Goal: Transaction & Acquisition: Subscribe to service/newsletter

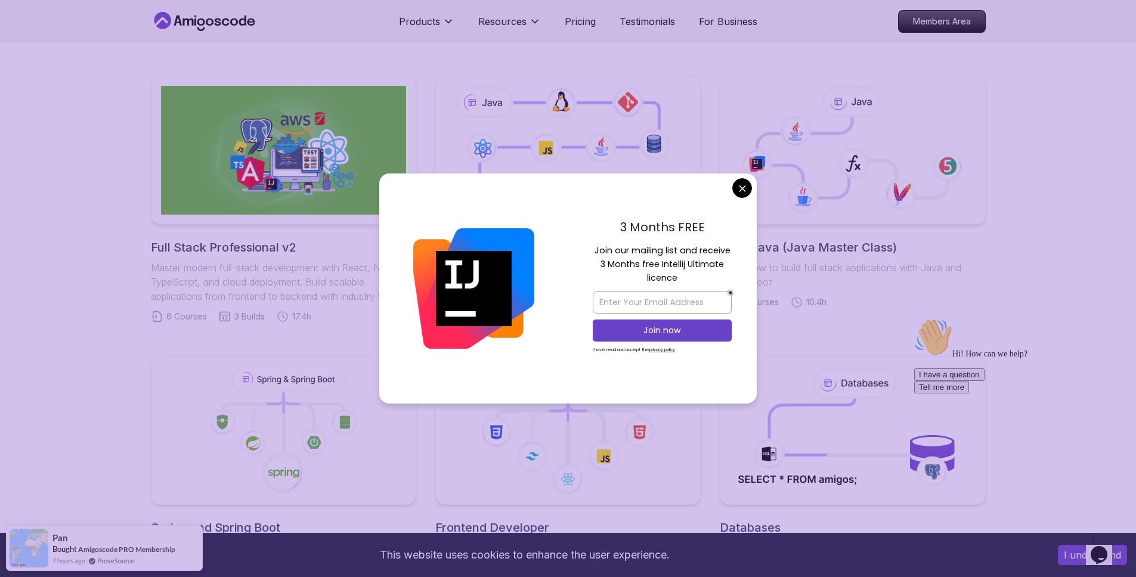
scroll to position [299, 0]
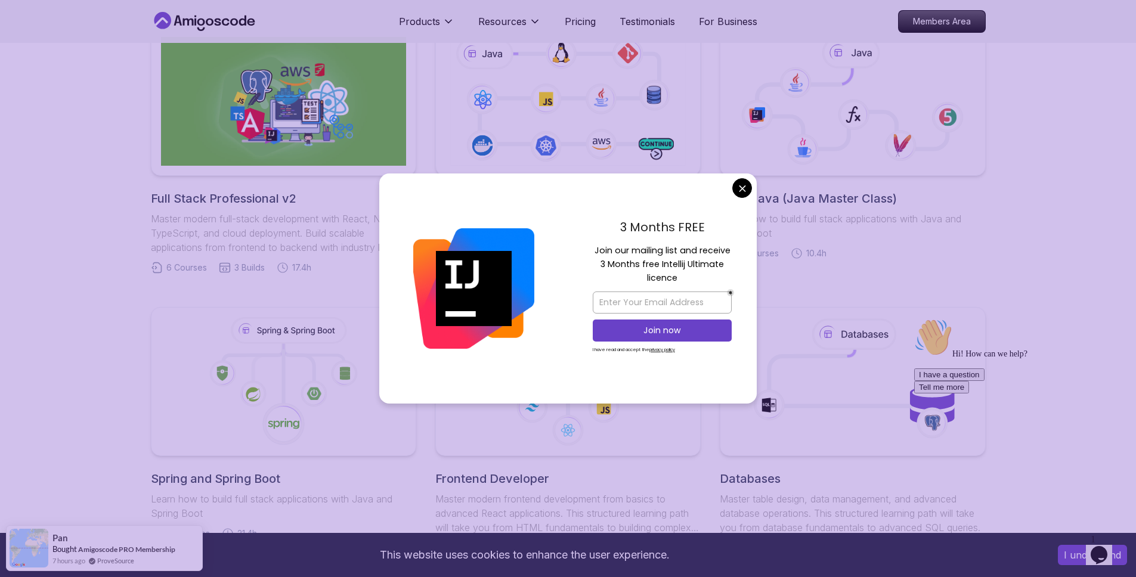
click at [739, 188] on body "This website uses cookies to enhance the user experience. I understand Products…" at bounding box center [568, 586] width 1136 height 1771
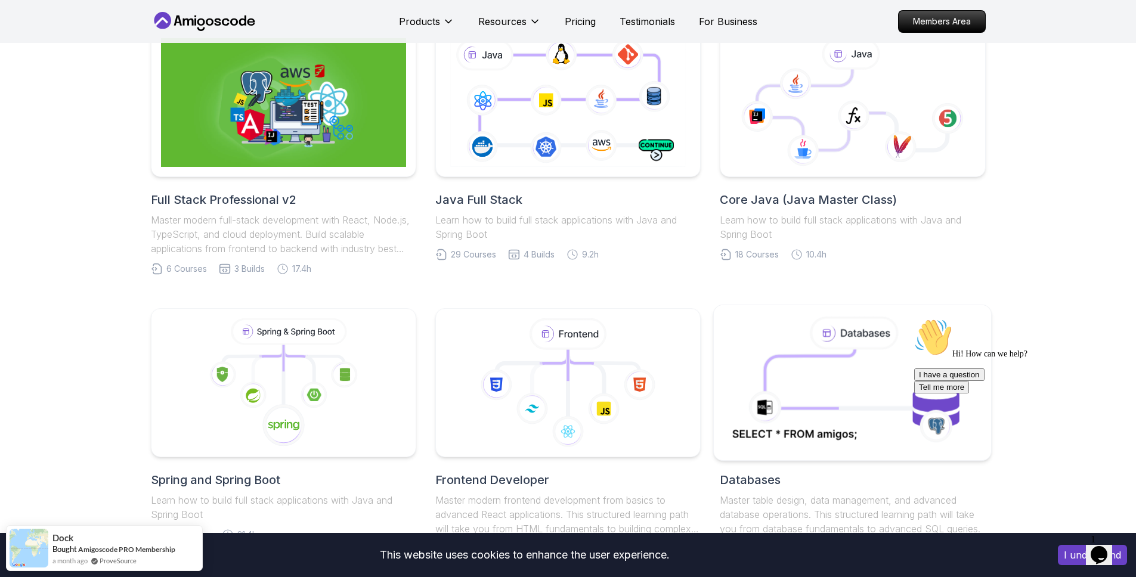
scroll to position [320, 0]
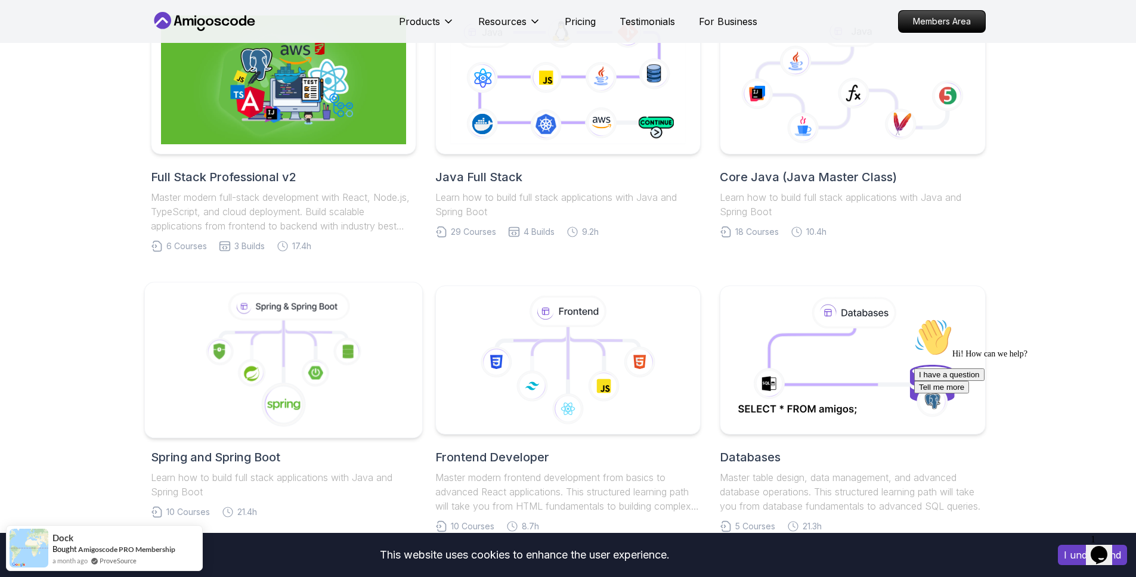
click at [329, 363] on icon at bounding box center [315, 373] width 28 height 28
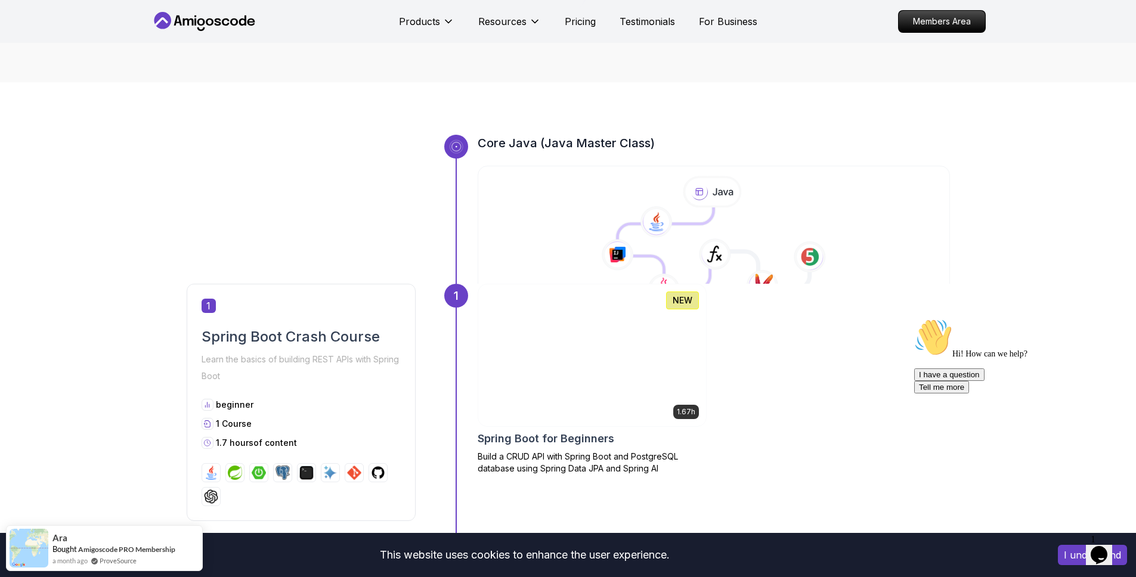
scroll to position [562, 0]
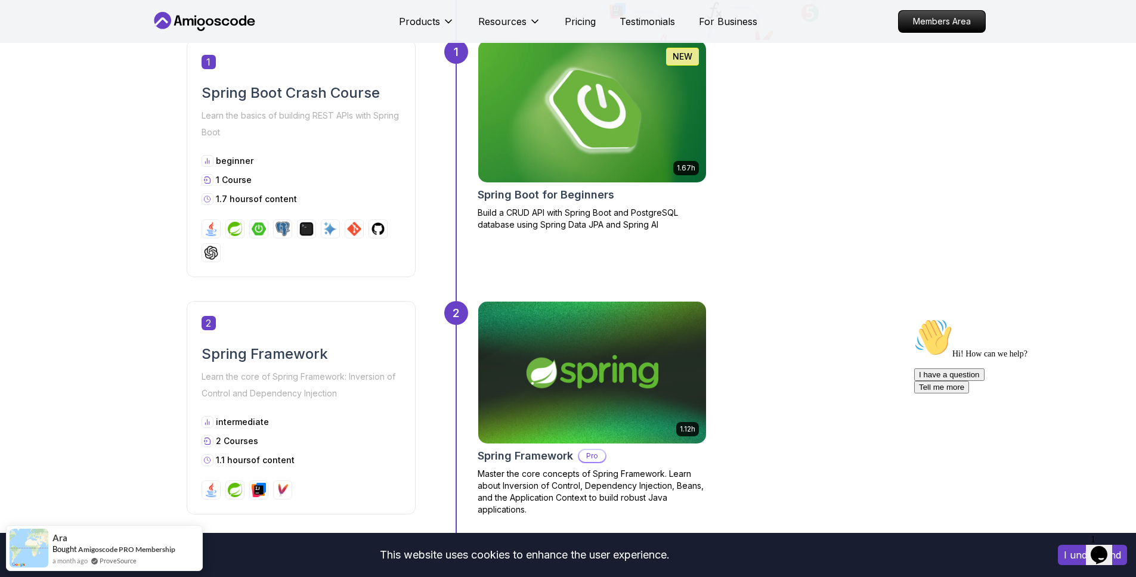
click at [673, 152] on img at bounding box center [591, 111] width 239 height 149
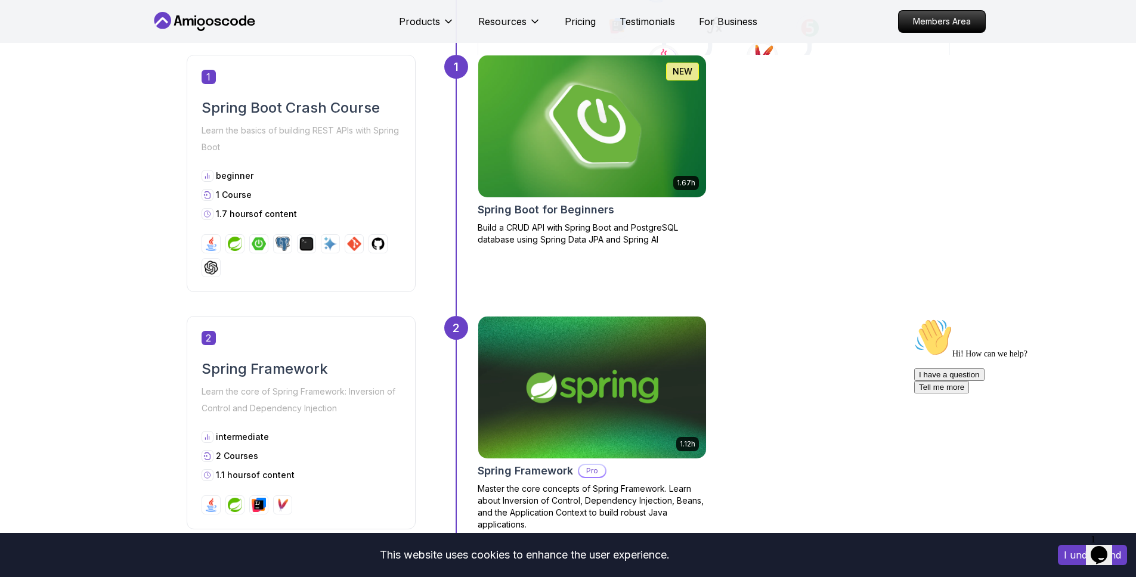
scroll to position [562, 0]
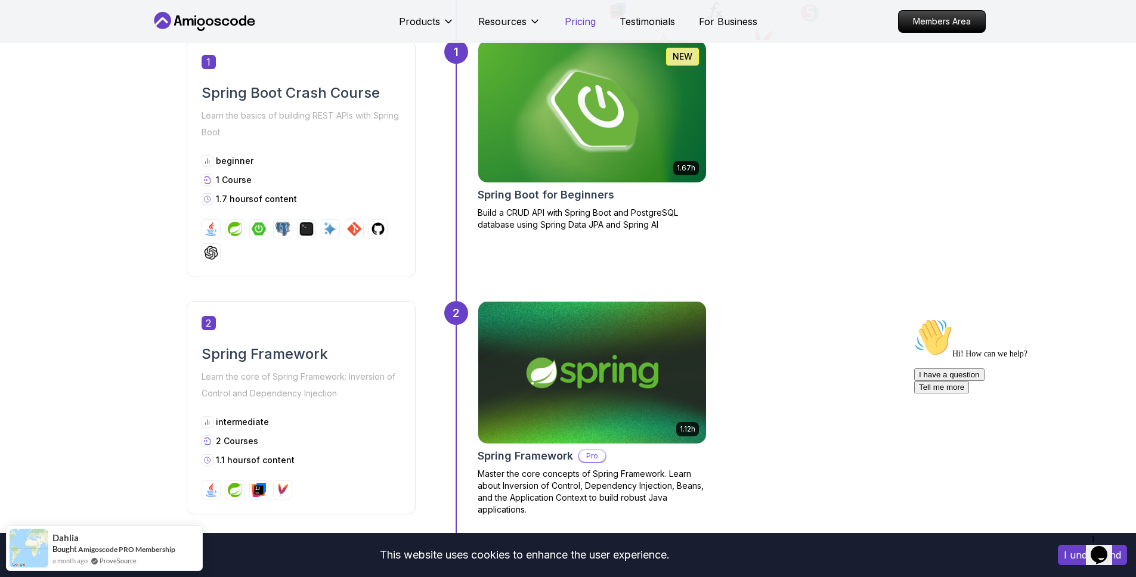
click at [568, 23] on p "Pricing" at bounding box center [580, 21] width 31 height 14
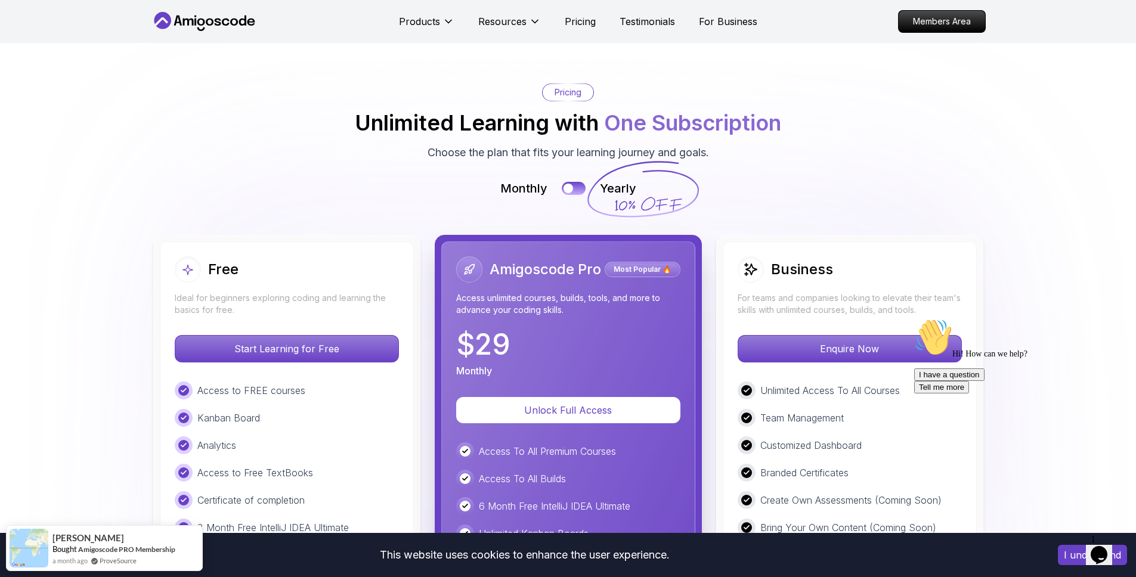
scroll to position [2495, 0]
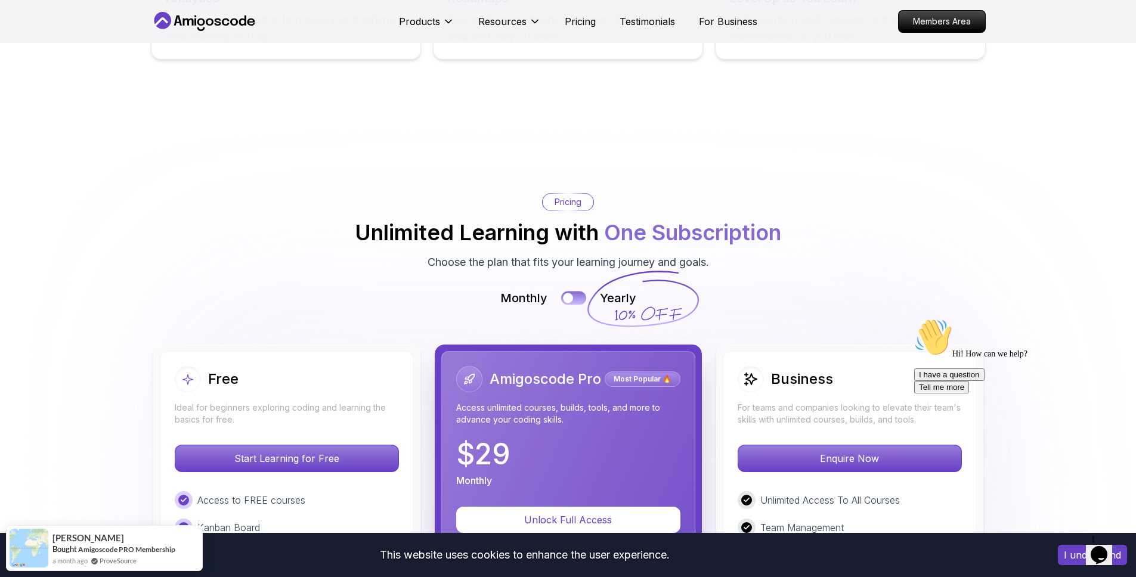
click at [563, 293] on div at bounding box center [568, 298] width 10 height 10
click at [572, 292] on button at bounding box center [573, 299] width 25 height 14
click at [572, 513] on p "Unlock Full Access" at bounding box center [568, 520] width 186 height 14
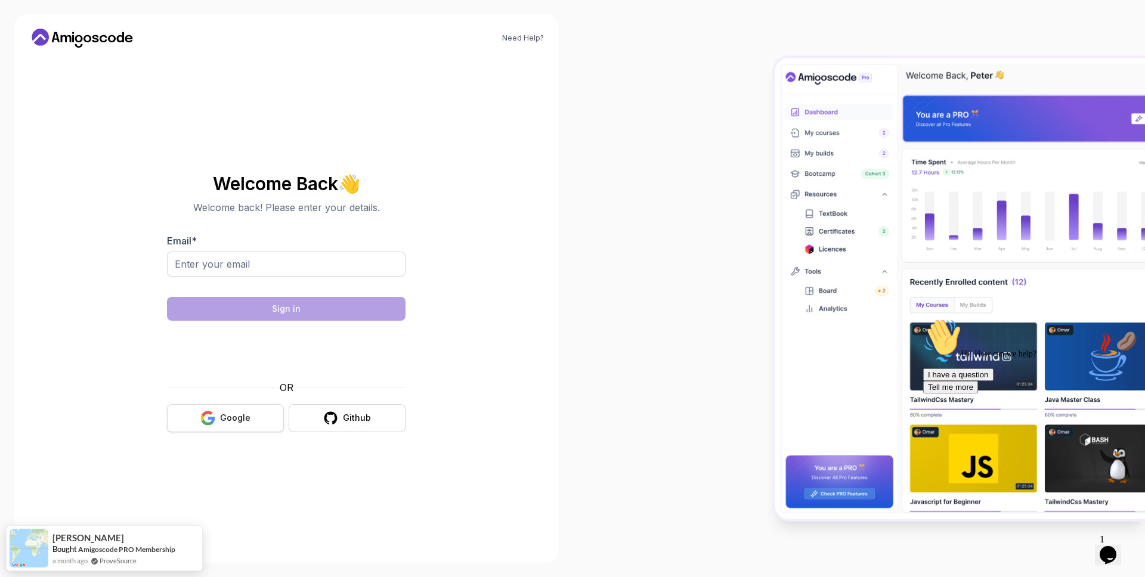
click at [242, 411] on button "Google" at bounding box center [225, 418] width 117 height 28
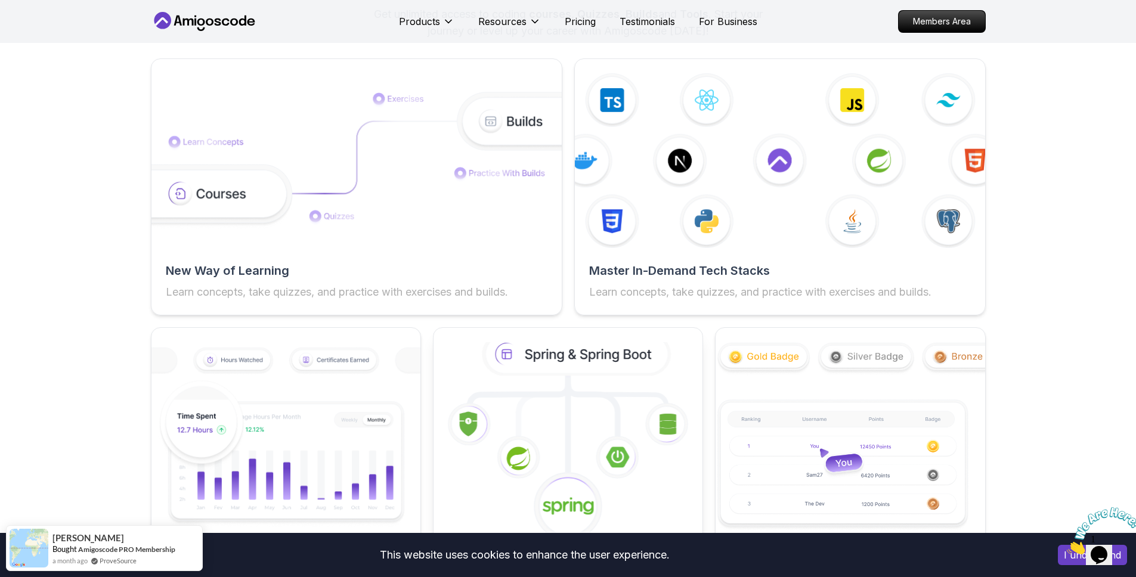
scroll to position [2130, 0]
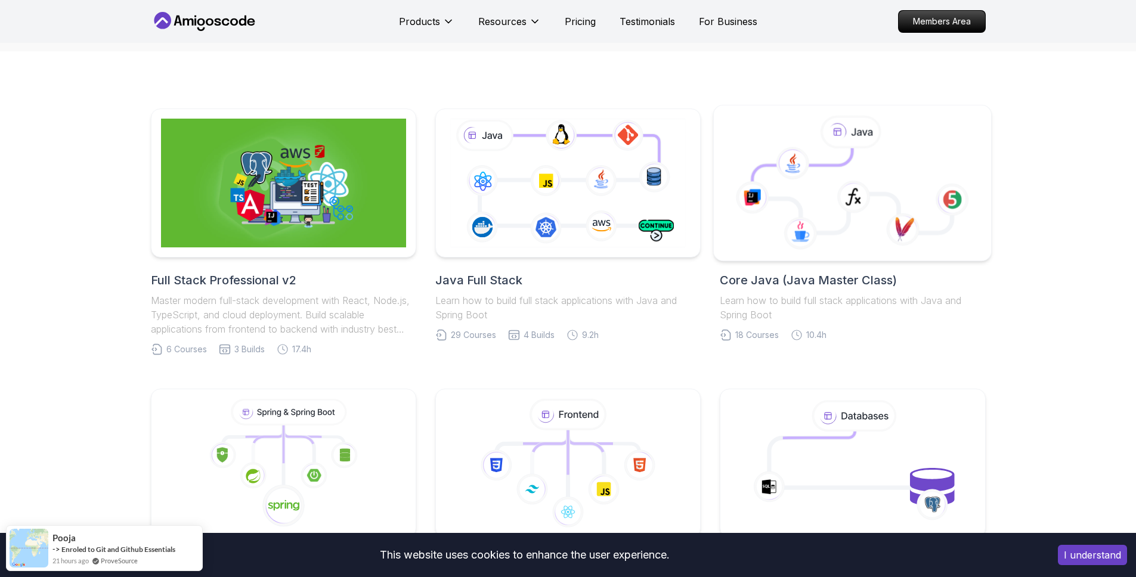
scroll to position [233, 0]
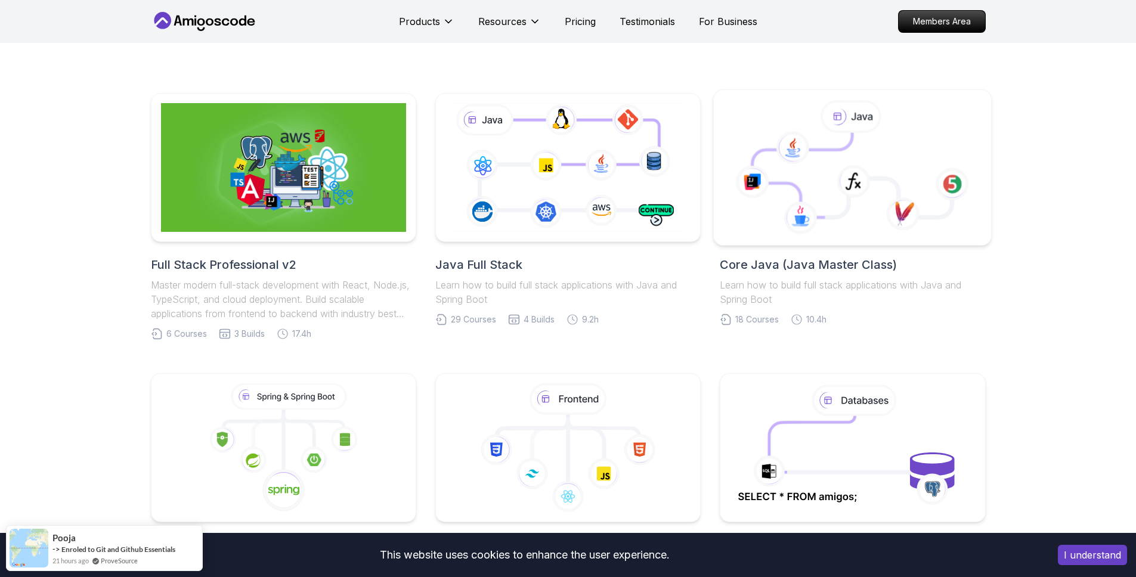
click at [840, 181] on icon at bounding box center [853, 181] width 33 height 33
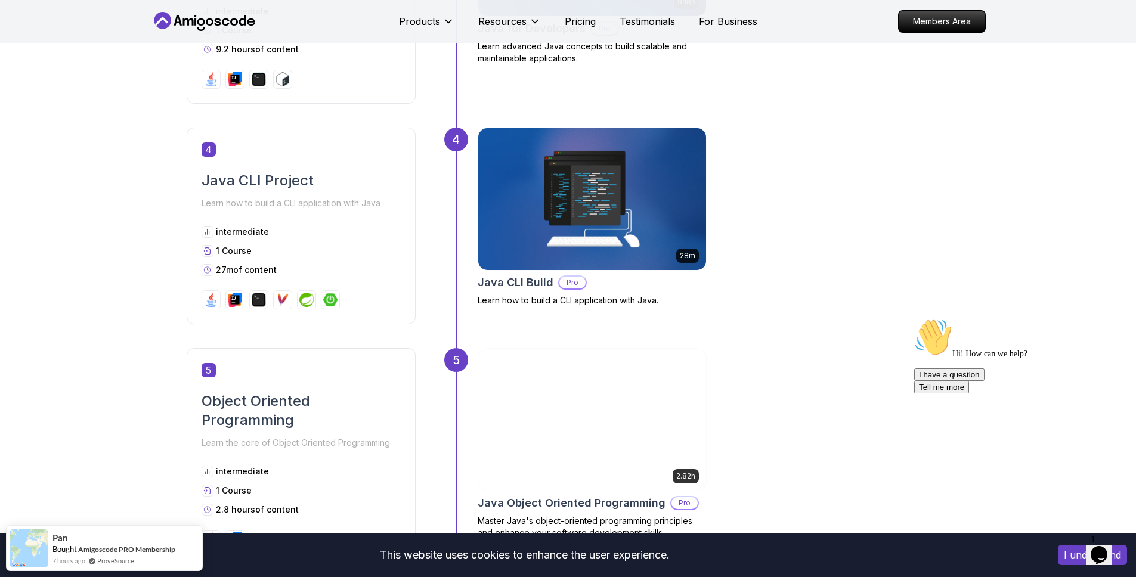
scroll to position [1495, 0]
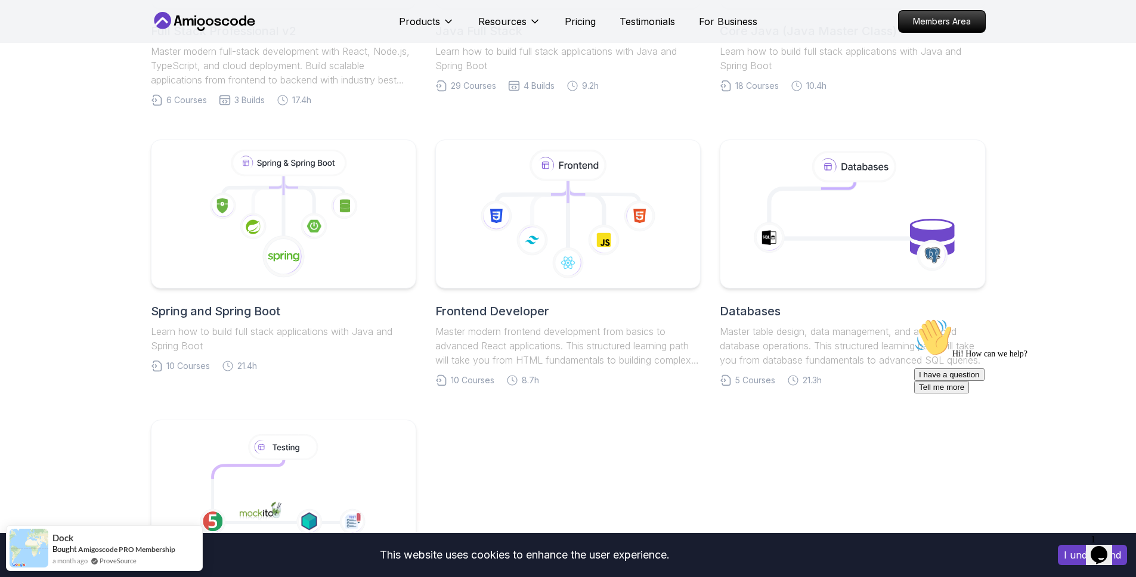
scroll to position [576, 0]
